Goal: Task Accomplishment & Management: Complete application form

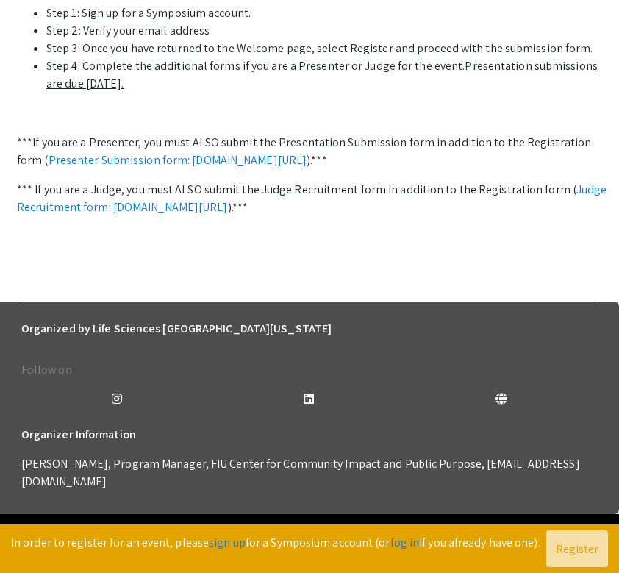
scroll to position [652, 0]
click at [179, 168] on link "Presenter Submission form: [DOMAIN_NAME][URL]" at bounding box center [178, 159] width 259 height 15
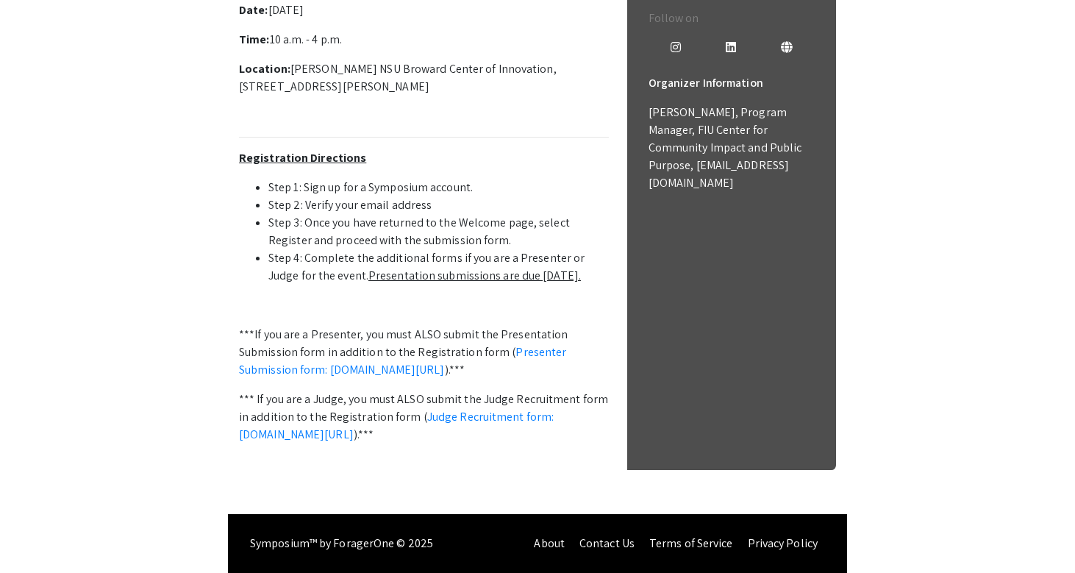
scroll to position [338, 0]
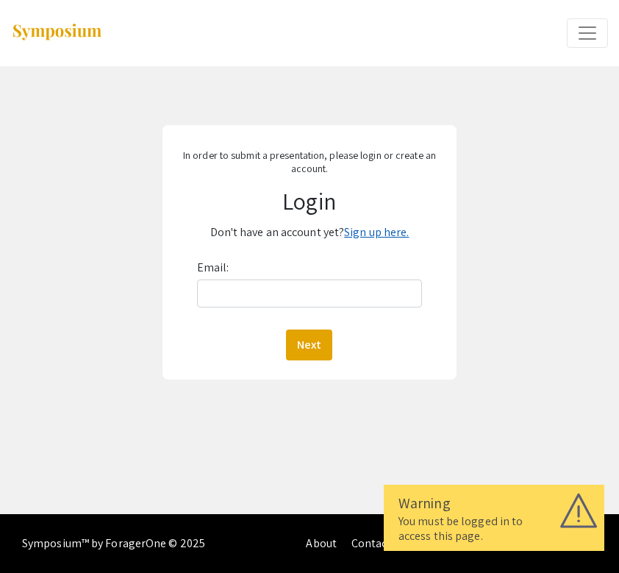
click at [398, 229] on link "Sign up here." at bounding box center [376, 231] width 65 height 15
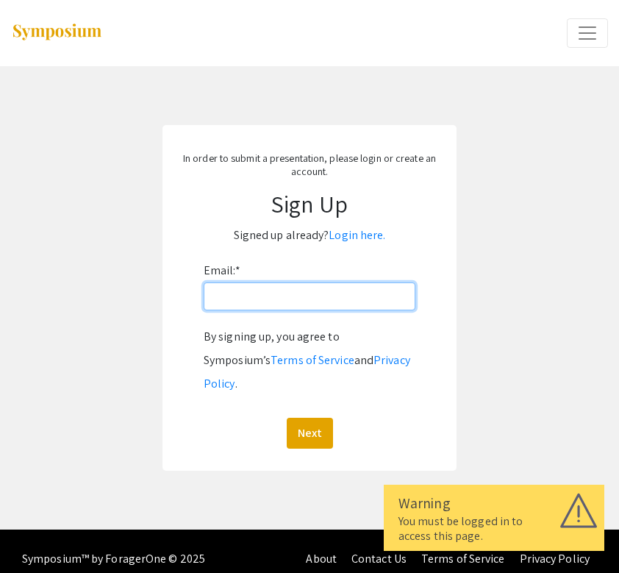
click at [323, 297] on input "Email: *" at bounding box center [310, 296] width 212 height 28
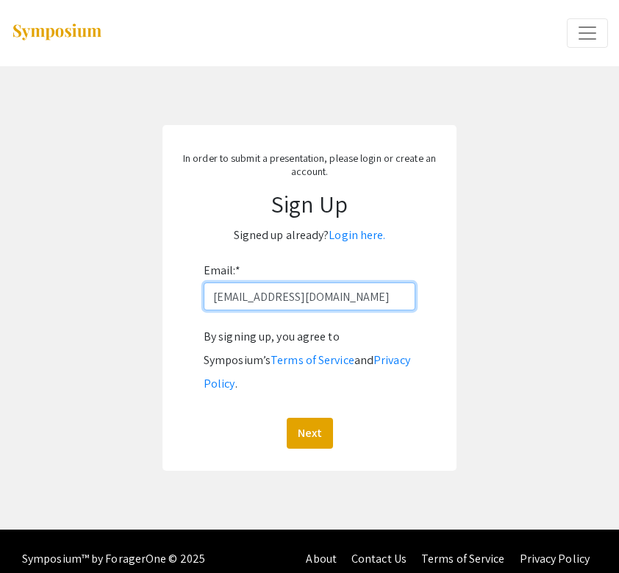
type input "jm5686@mynsu.nova.edu"
click at [309, 418] on button "Next" at bounding box center [310, 433] width 46 height 31
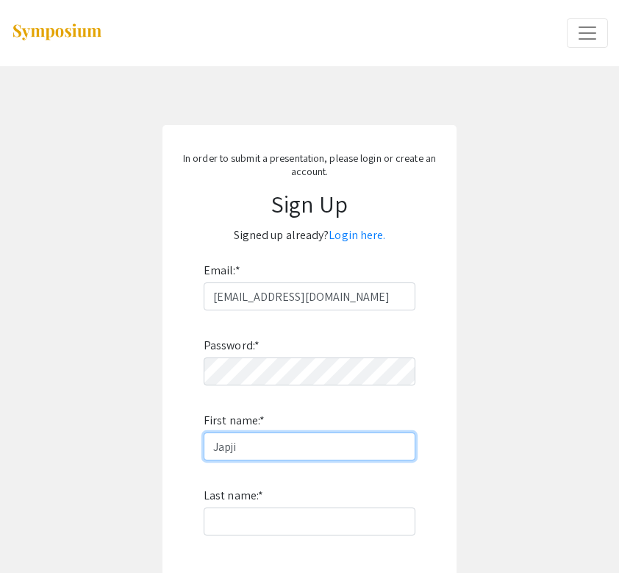
type input "Japji"
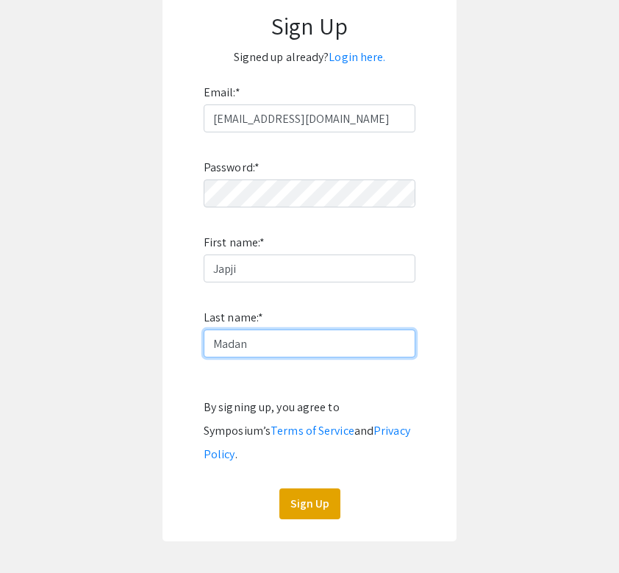
scroll to position [177, 0]
type input "Madan"
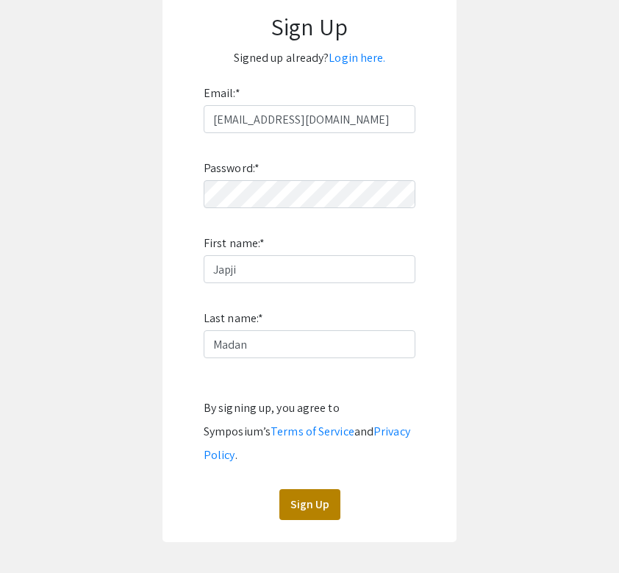
click at [319, 489] on button "Sign Up" at bounding box center [309, 504] width 61 height 31
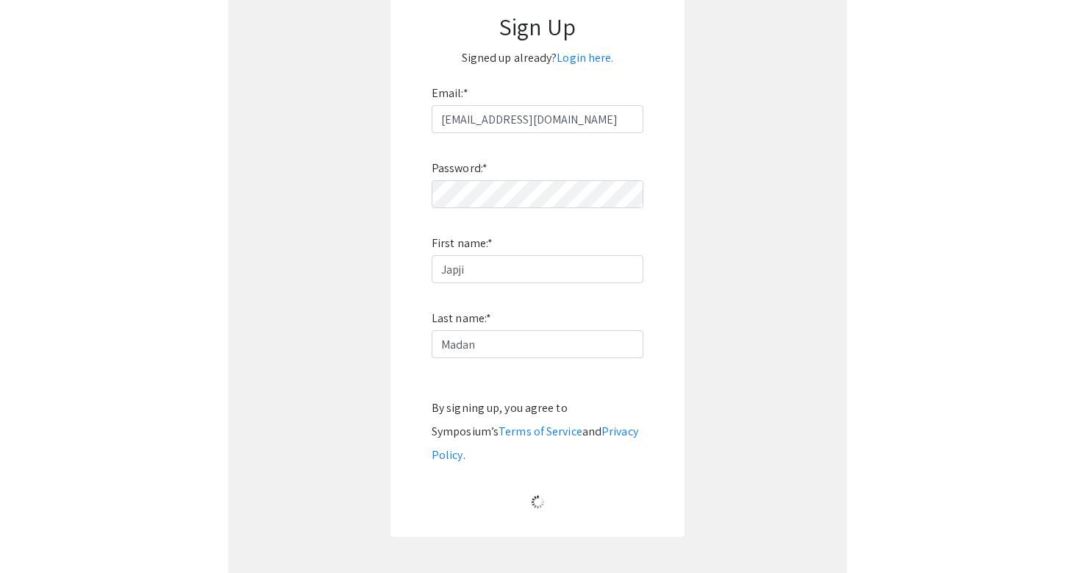
scroll to position [0, 0]
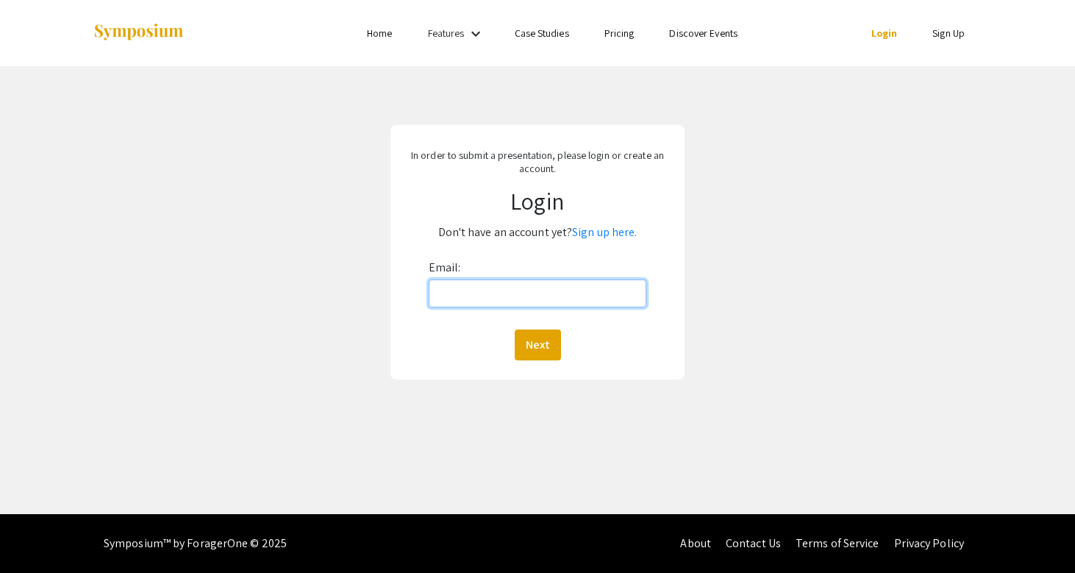
type input "[EMAIL_ADDRESS][DOMAIN_NAME]"
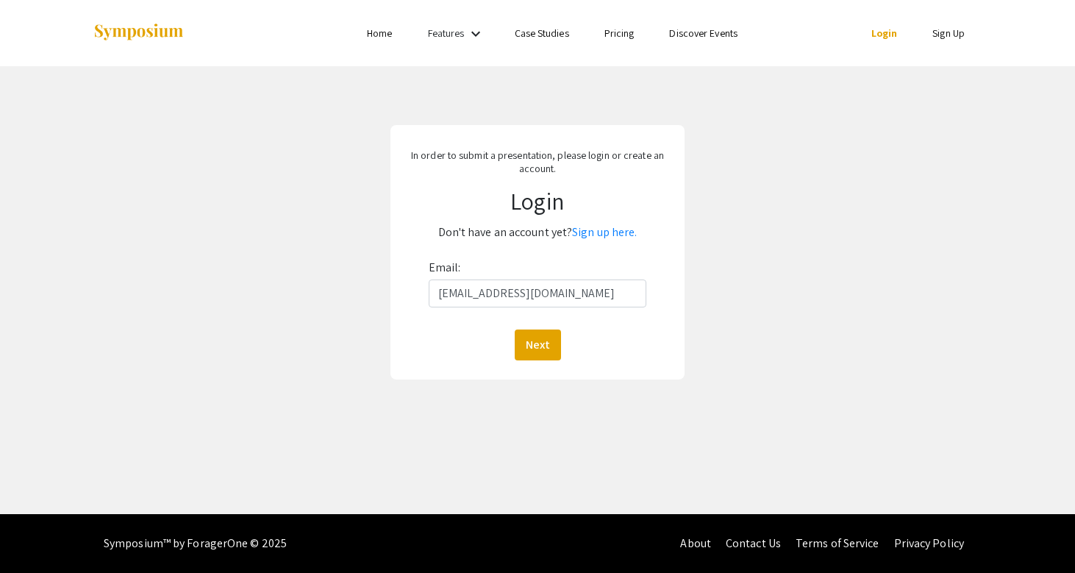
click at [537, 344] on button "Next" at bounding box center [538, 344] width 46 height 31
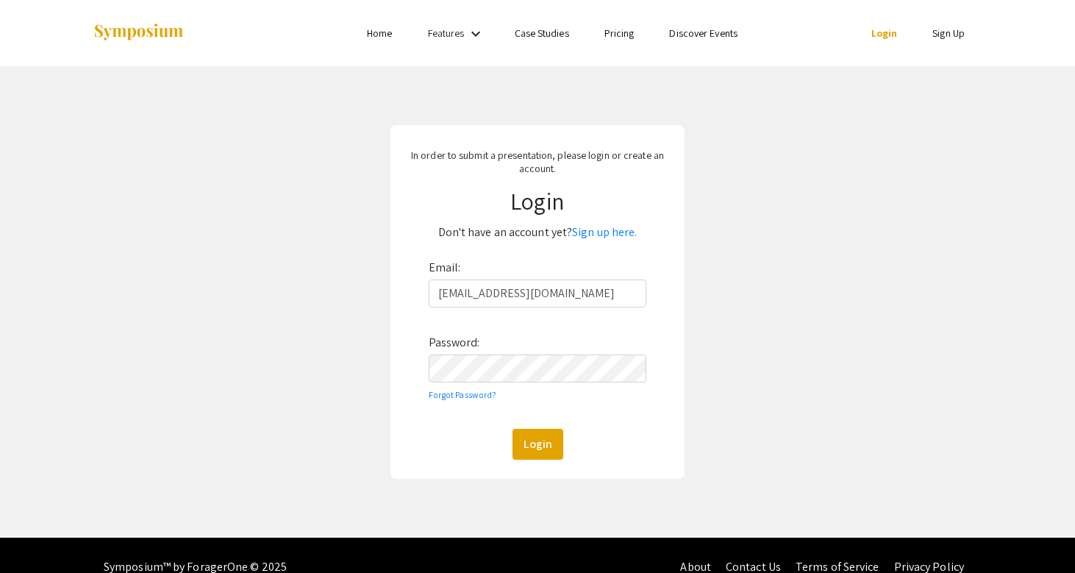
click at [537, 443] on button "Login" at bounding box center [537, 444] width 51 height 31
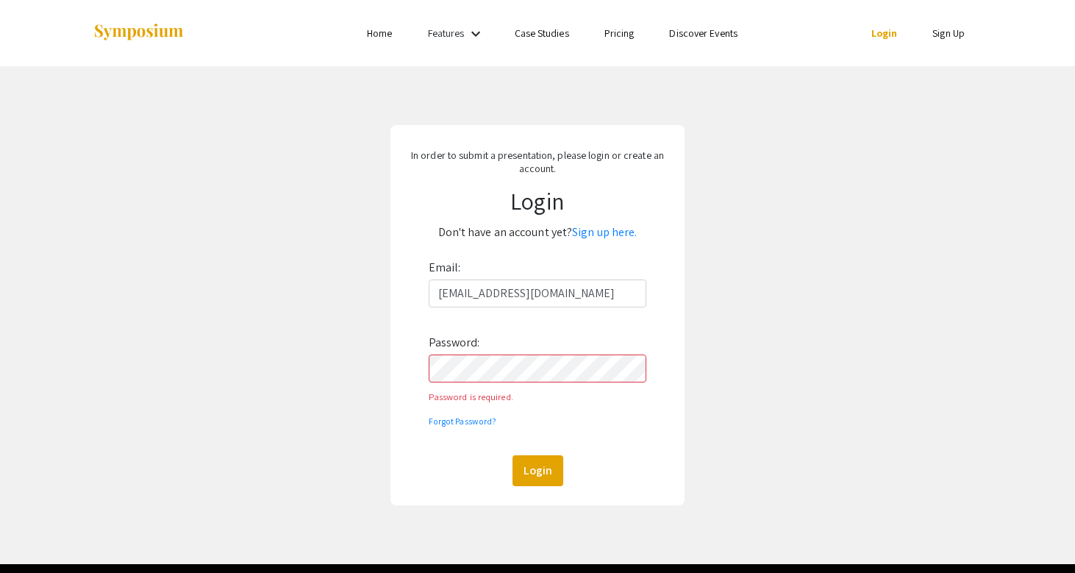
click at [537, 455] on button "Login" at bounding box center [537, 470] width 51 height 31
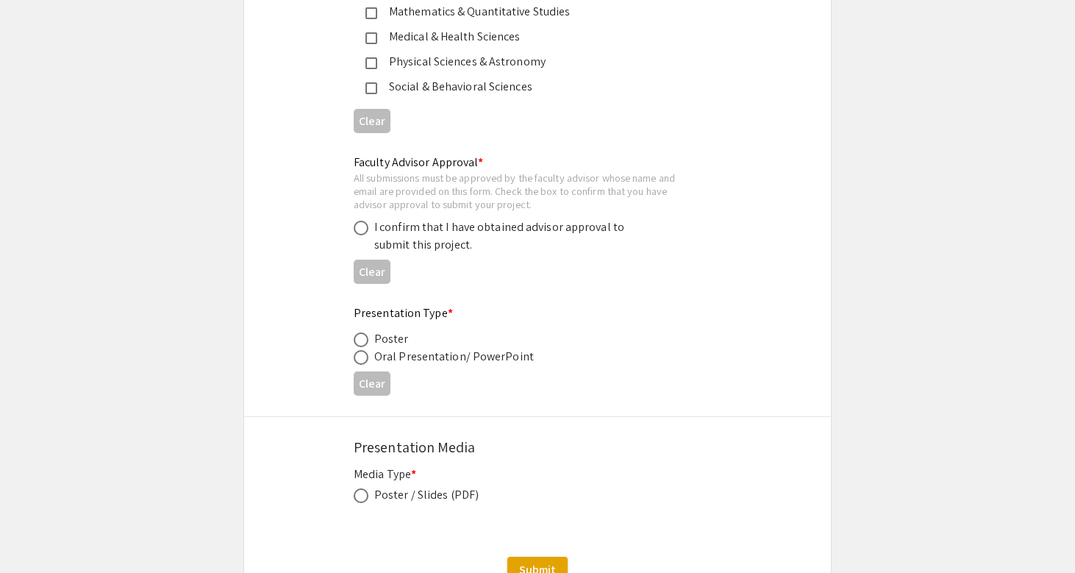
scroll to position [2117, 0]
click at [366, 332] on span at bounding box center [361, 339] width 15 height 15
click at [366, 332] on input "radio" at bounding box center [361, 339] width 15 height 15
radio input "true"
click at [364, 488] on span at bounding box center [361, 495] width 15 height 15
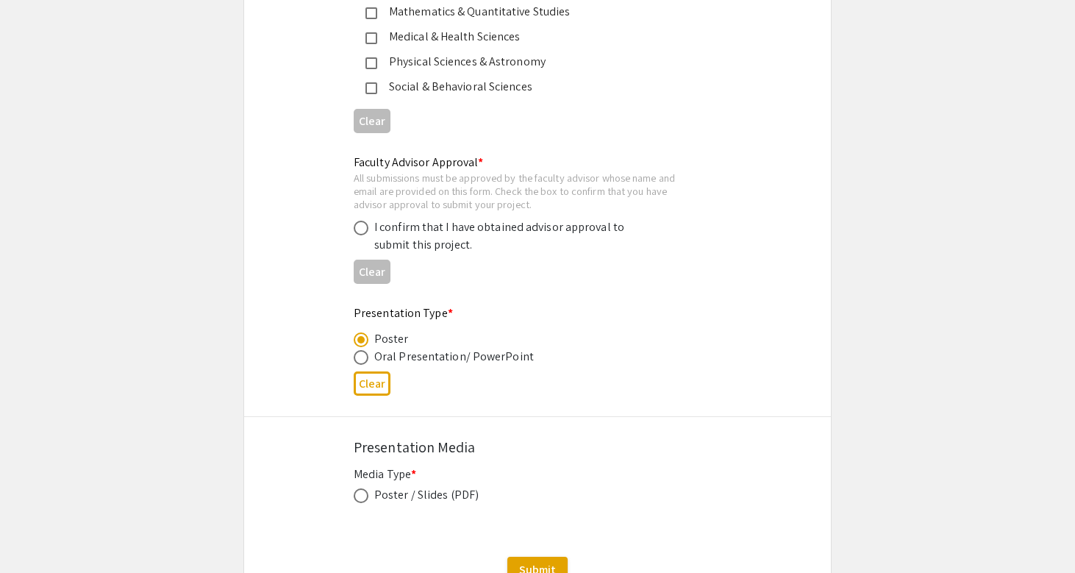
click at [364, 488] on input "radio" at bounding box center [361, 495] width 15 height 15
radio input "true"
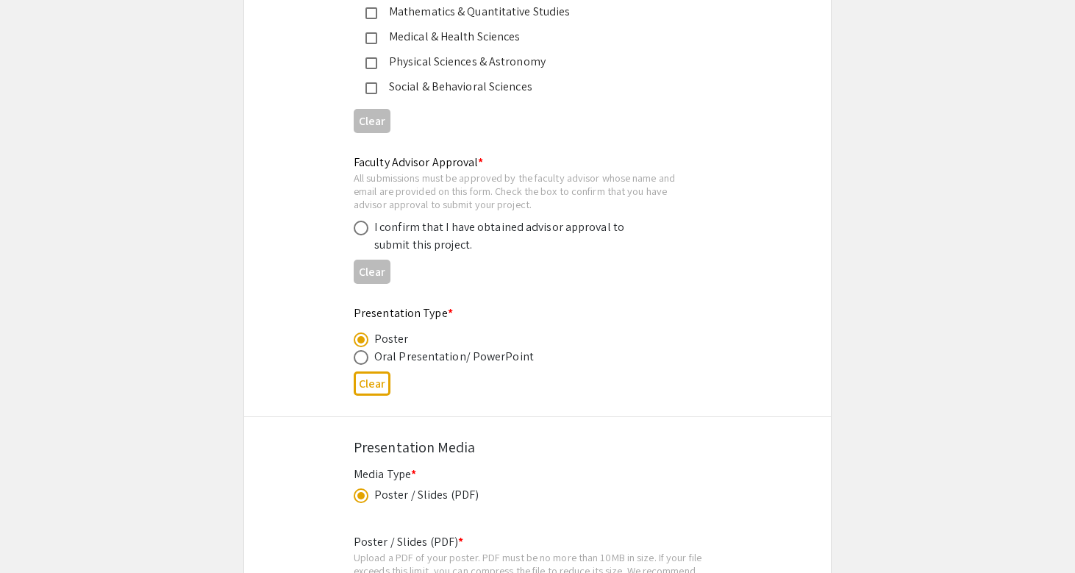
click at [362, 221] on span at bounding box center [361, 228] width 15 height 15
click at [362, 221] on input "radio" at bounding box center [361, 228] width 15 height 15
radio input "true"
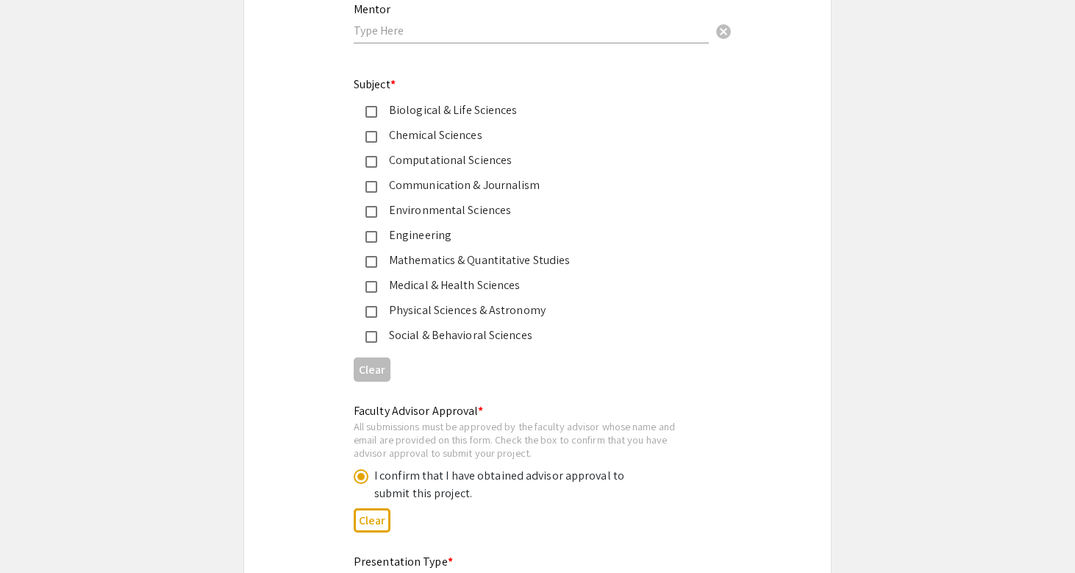
scroll to position [1768, 0]
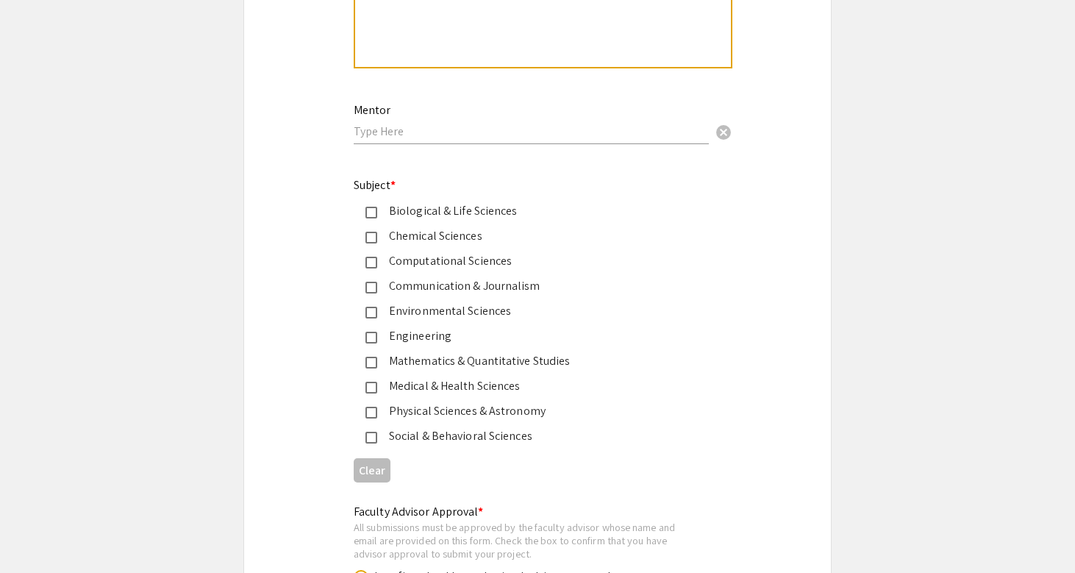
click at [378, 427] on div "Social & Behavioral Sciences" at bounding box center [531, 436] width 309 height 18
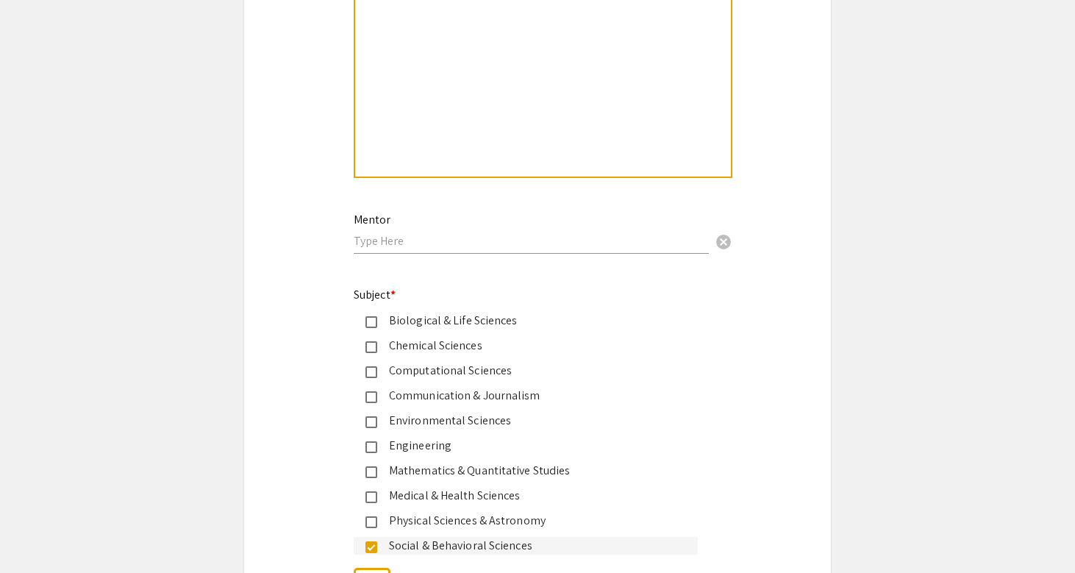
scroll to position [1658, 0]
click at [384, 233] on input "text" at bounding box center [531, 240] width 355 height 15
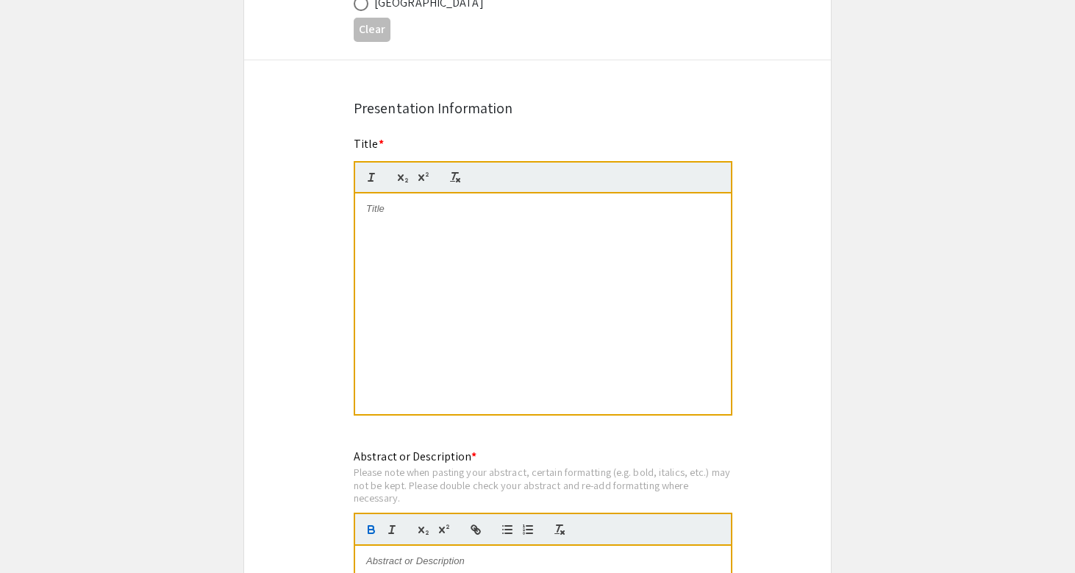
scroll to position [1068, 0]
type input "Dr.Madhavi Menon"
click at [412, 234] on div at bounding box center [543, 304] width 376 height 221
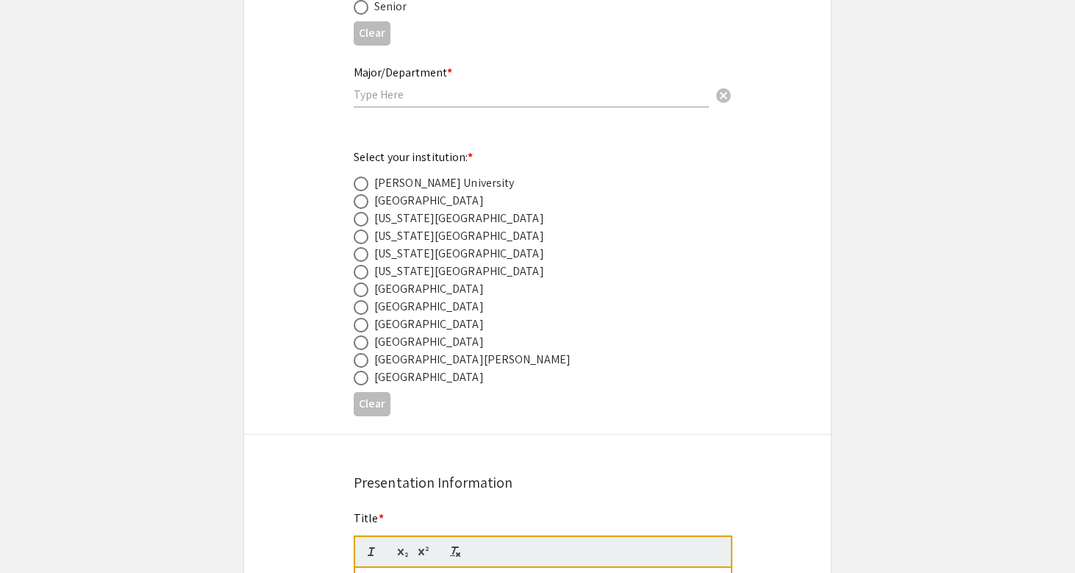
scroll to position [694, 0]
click at [361, 324] on span at bounding box center [361, 325] width 15 height 15
click at [361, 324] on input "radio" at bounding box center [361, 325] width 15 height 15
radio input "true"
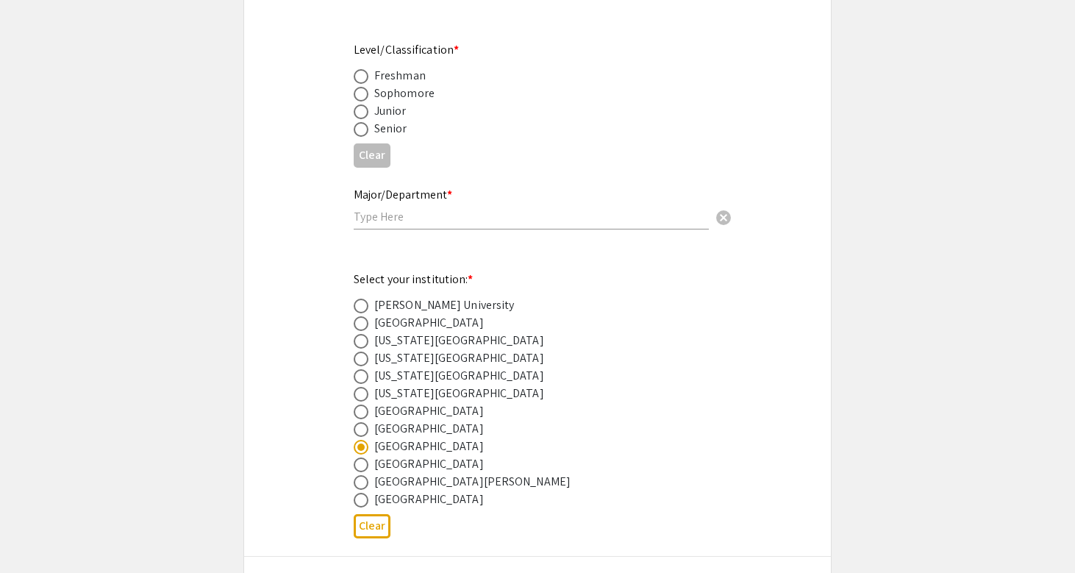
scroll to position [573, 0]
click at [413, 211] on input "text" at bounding box center [531, 216] width 355 height 15
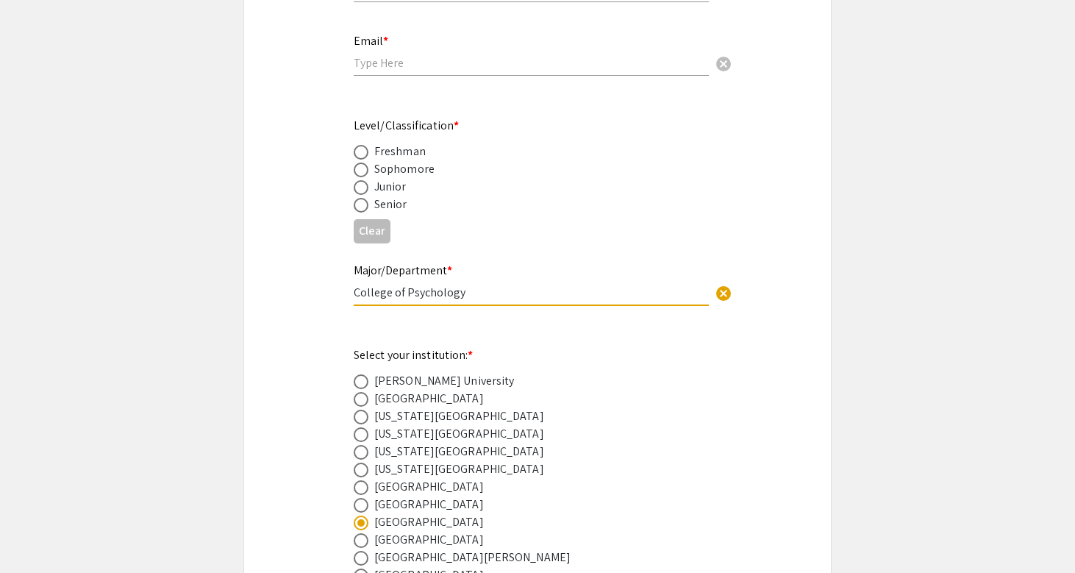
scroll to position [497, 0]
type input "College of Psychology"
click at [359, 200] on span at bounding box center [361, 205] width 15 height 15
click at [359, 200] on input "radio" at bounding box center [361, 205] width 15 height 15
radio input "true"
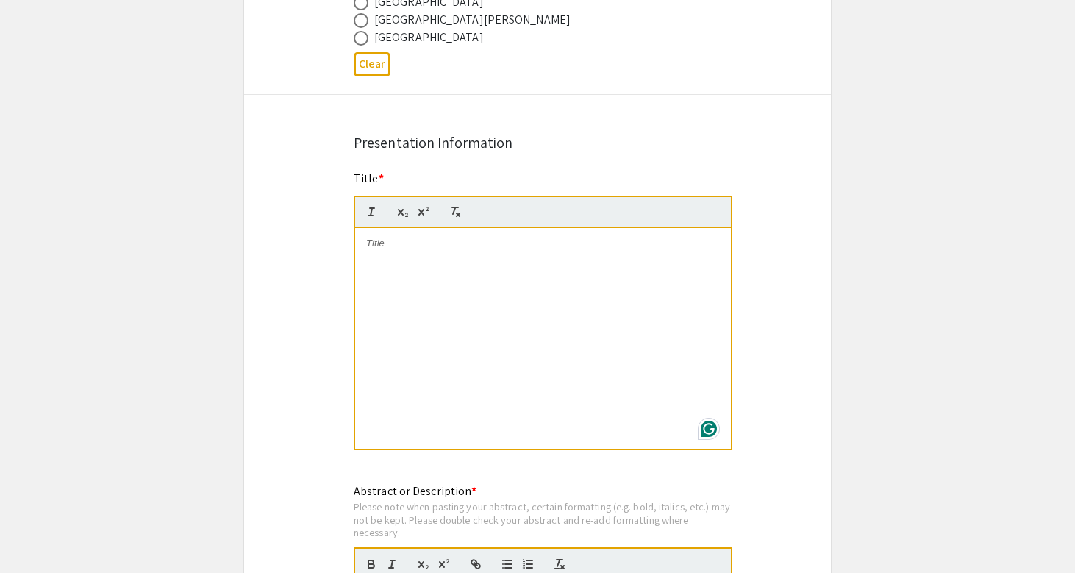
scroll to position [1034, 0]
type input "jm5686@mynsu.nova.edu"
click at [416, 269] on div at bounding box center [543, 339] width 376 height 221
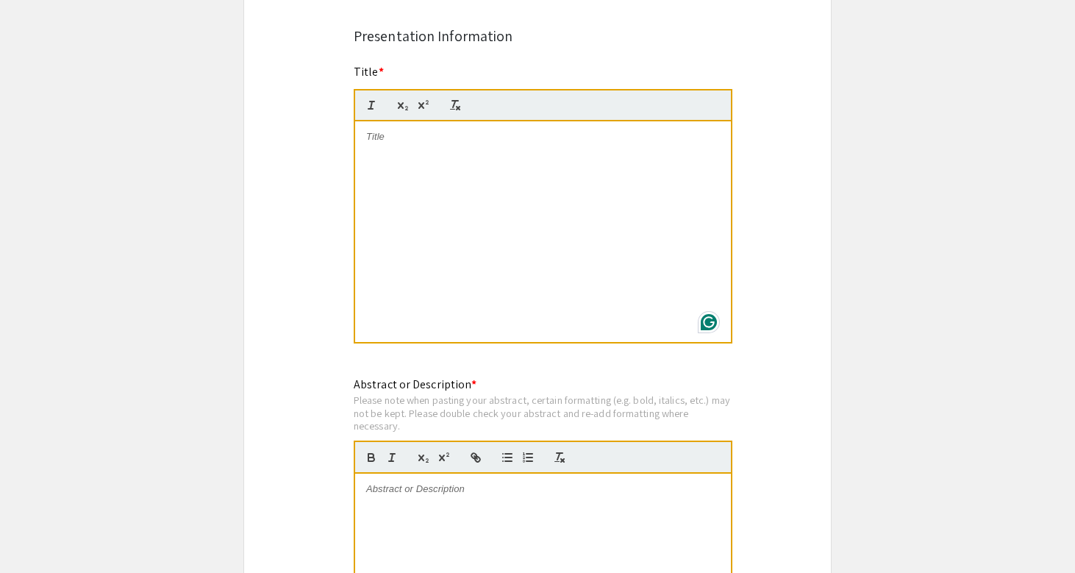
scroll to position [1220, 0]
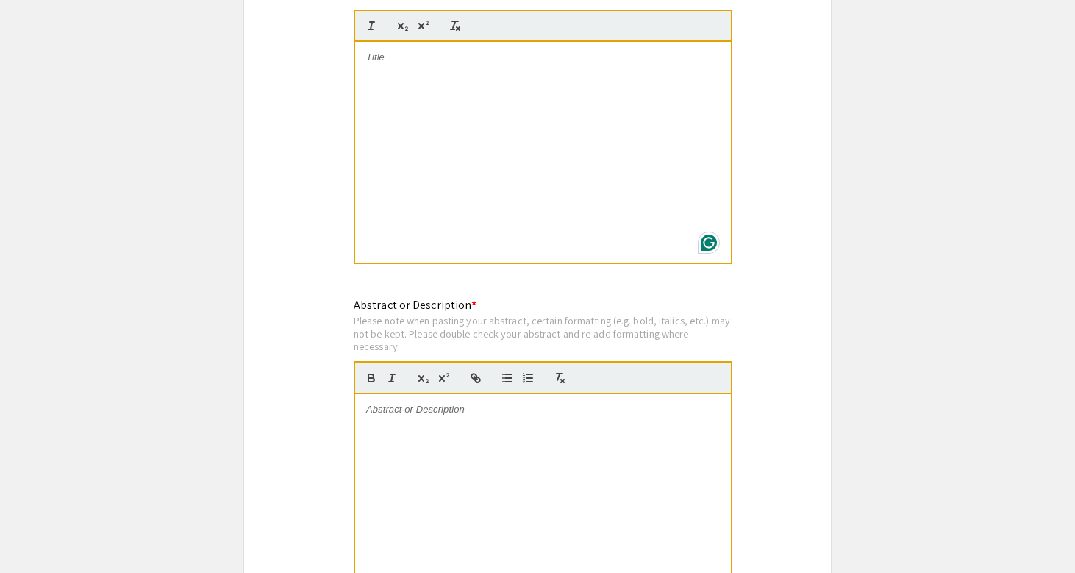
click at [524, 151] on div at bounding box center [543, 152] width 376 height 221
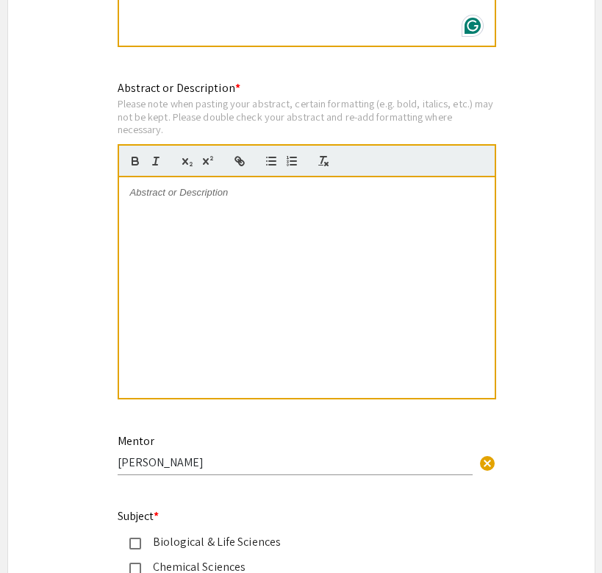
scroll to position [1449, 0]
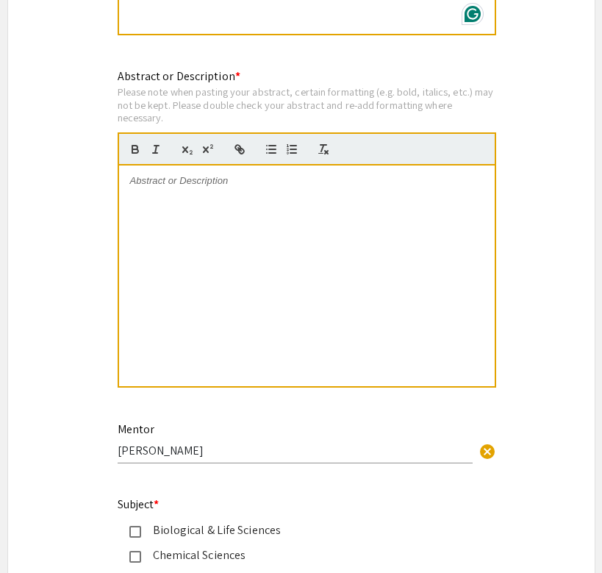
click at [248, 174] on p at bounding box center [307, 180] width 354 height 13
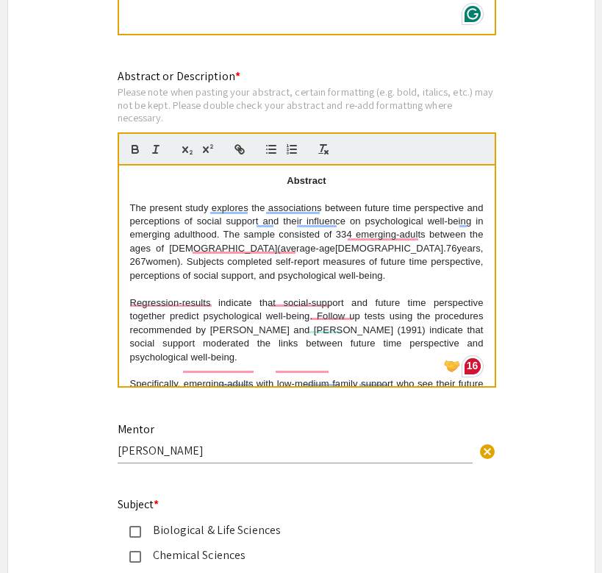
scroll to position [0, 0]
drag, startPoint x: 330, startPoint y: 162, endPoint x: 213, endPoint y: 162, distance: 116.9
click at [213, 174] on p "Abstract" at bounding box center [307, 180] width 354 height 13
click at [130, 201] on p "The present study explores the associations between future time perspective and…" at bounding box center [307, 242] width 354 height 82
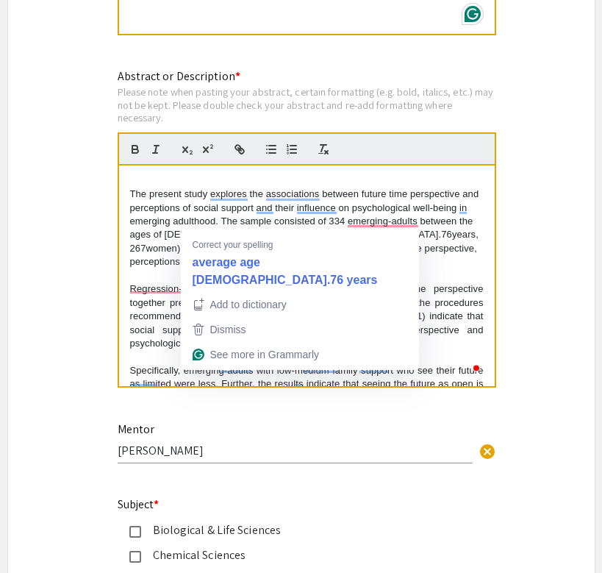
click at [246, 221] on p "The present study explores the associations between future time perspective and…" at bounding box center [307, 228] width 354 height 82
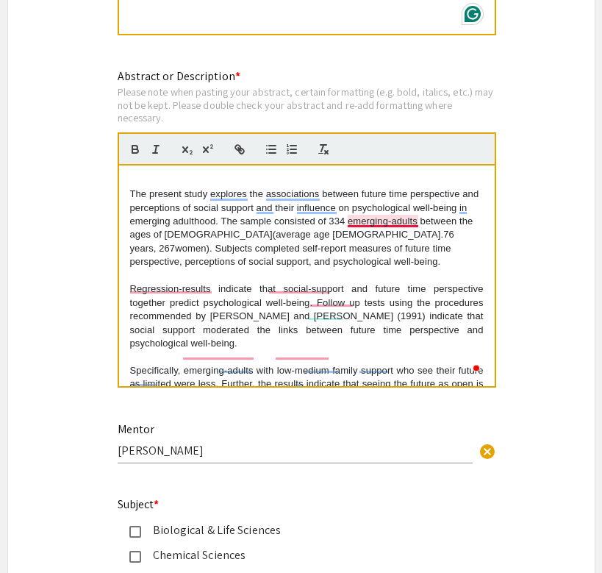
click at [377, 204] on p "The present study explores the associations between future time perspective and…" at bounding box center [307, 228] width 354 height 82
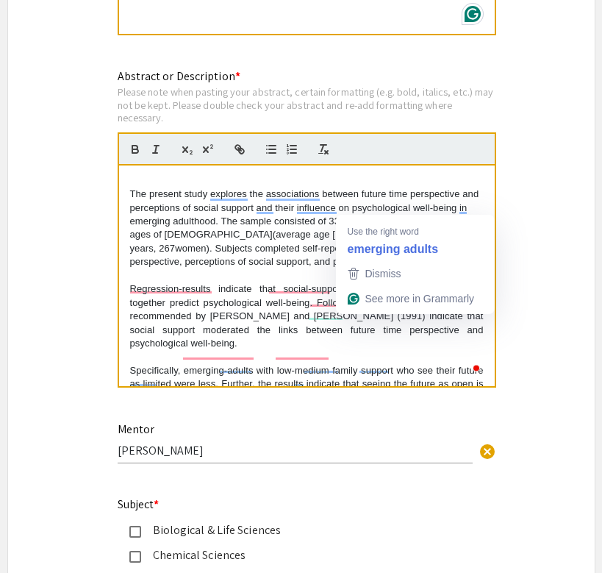
click at [255, 231] on p "The present study explores the associations between future time perspective and…" at bounding box center [307, 228] width 354 height 82
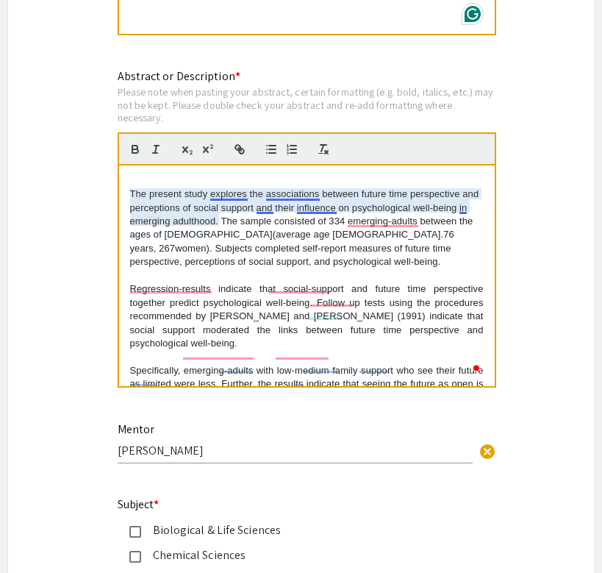
click at [309, 197] on p "The present study explores the associations between future time perspective and…" at bounding box center [307, 228] width 354 height 82
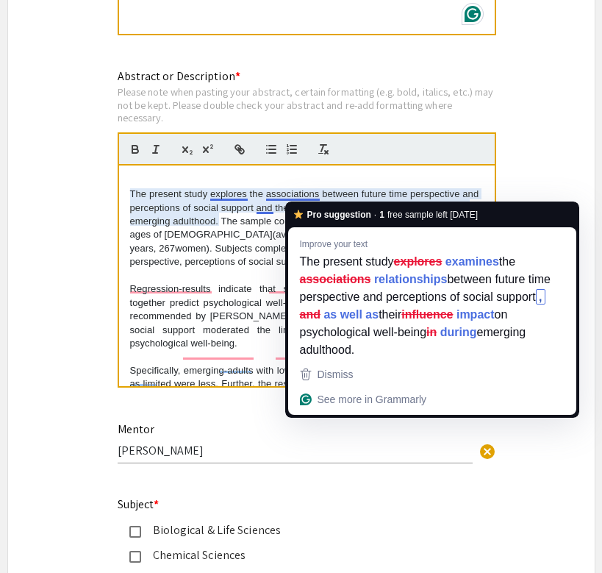
click at [220, 205] on p "The present study explores the associations between future time perspective and…" at bounding box center [307, 228] width 354 height 82
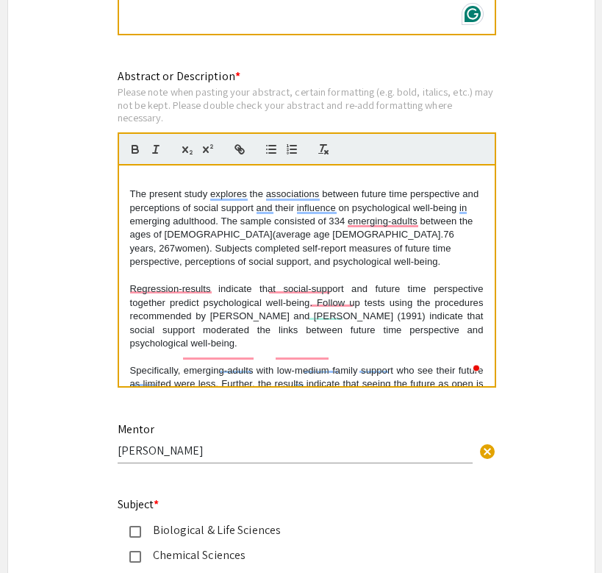
click at [234, 187] on p "The present study explores the associations between future time perspective and…" at bounding box center [307, 228] width 354 height 82
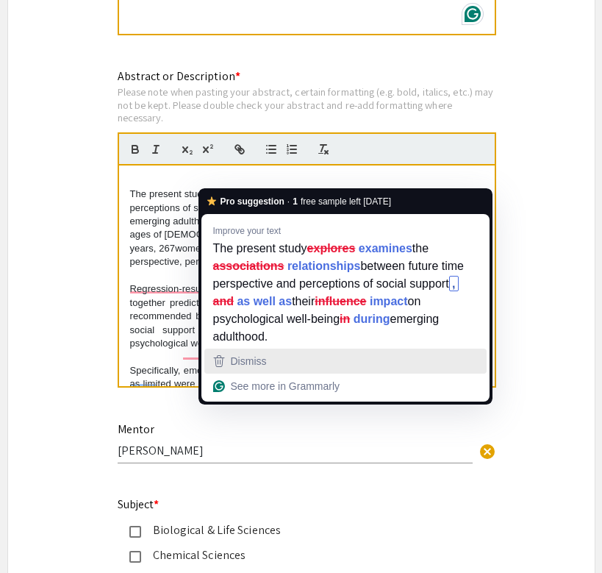
click at [281, 354] on div "Dismiss" at bounding box center [345, 361] width 271 height 22
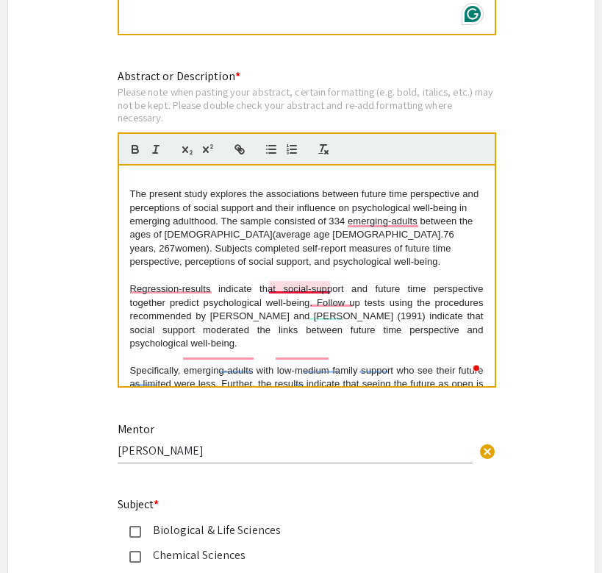
click at [297, 282] on p "Regression-results indicate that social-support and future time perspective tog…" at bounding box center [307, 316] width 354 height 68
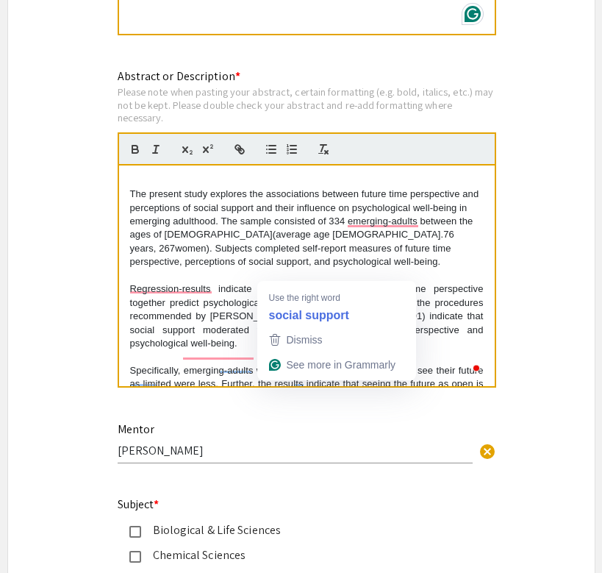
click at [216, 282] on p "Regression-results indicate that social-support and future time perspective tog…" at bounding box center [307, 316] width 354 height 68
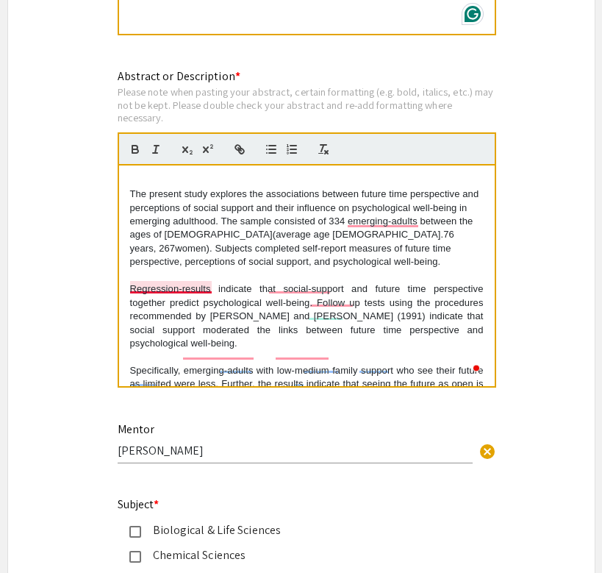
click at [179, 282] on p "Regression-results indicate that social-support and future time perspective tog…" at bounding box center [307, 316] width 354 height 68
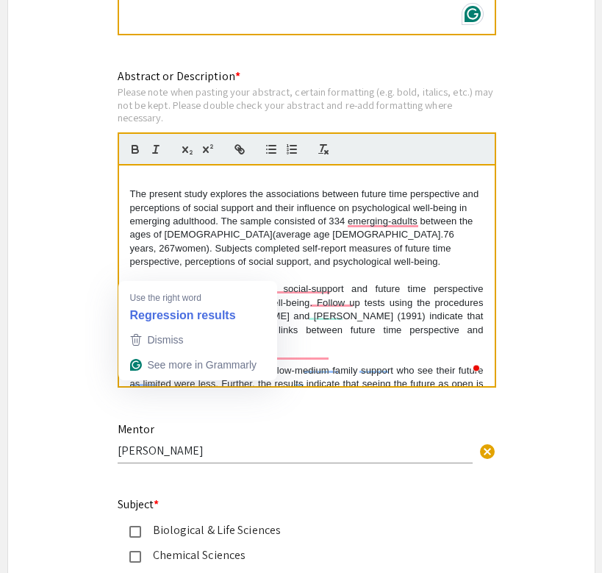
click at [207, 237] on p "The present study explores the associations between future time perspective and…" at bounding box center [307, 228] width 354 height 82
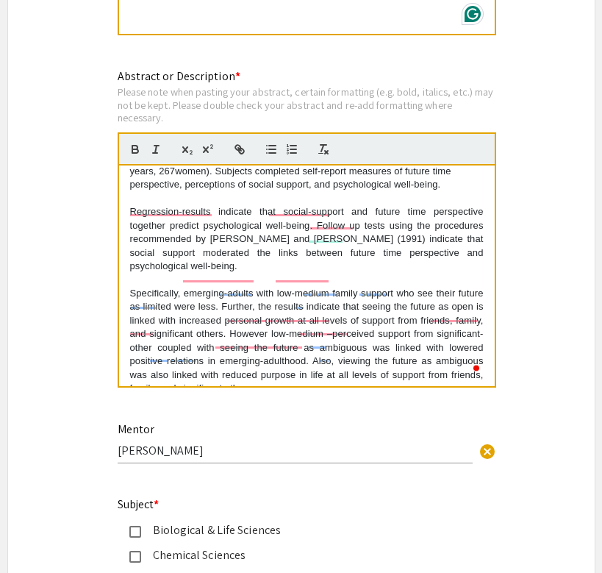
scroll to position [79, 0]
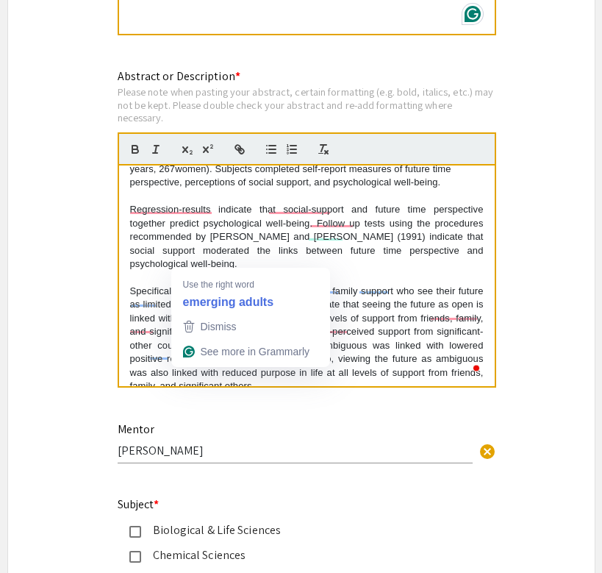
click at [430, 203] on p "Regression-results indicate that social-support and future time perspective tog…" at bounding box center [307, 237] width 354 height 68
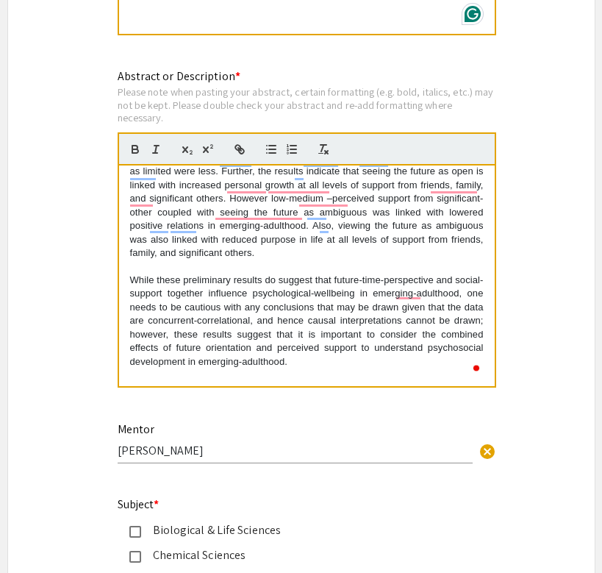
scroll to position [0, 0]
